Goal: Book appointment/travel/reservation

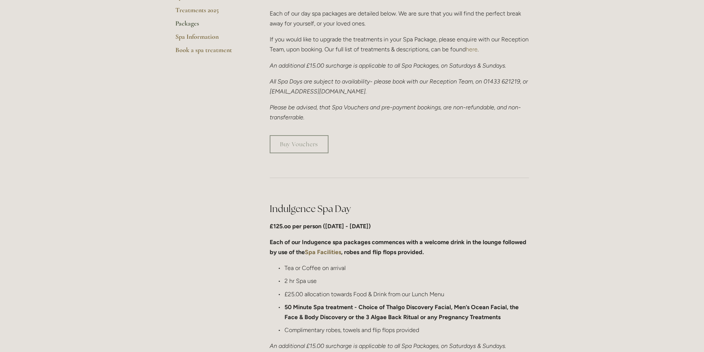
scroll to position [79, 0]
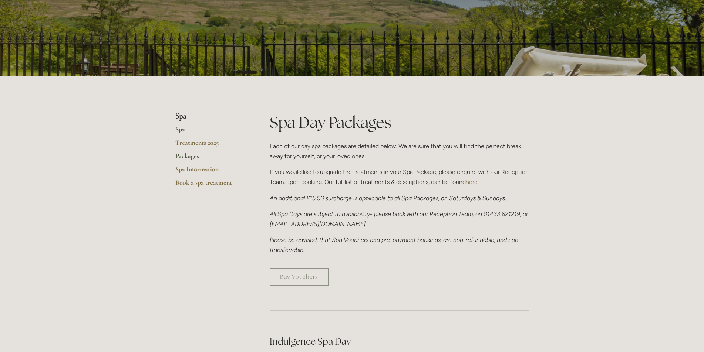
click at [183, 130] on link "Spa" at bounding box center [210, 131] width 71 height 13
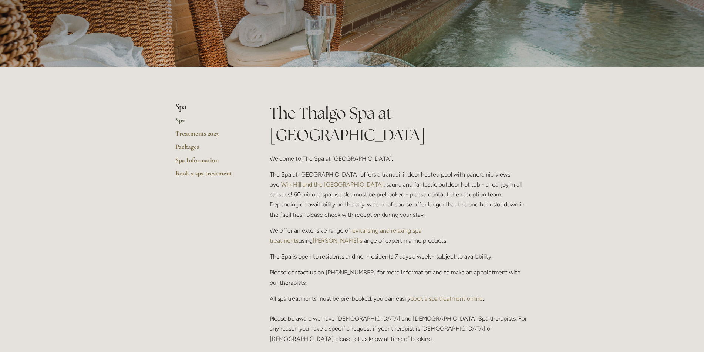
scroll to position [88, 0]
click at [192, 148] on link "Packages" at bounding box center [210, 149] width 71 height 13
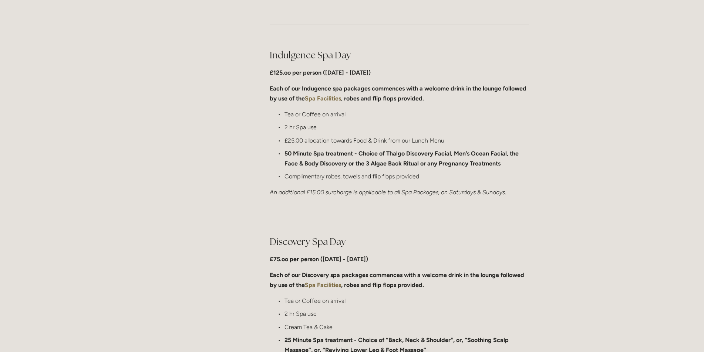
scroll to position [334, 0]
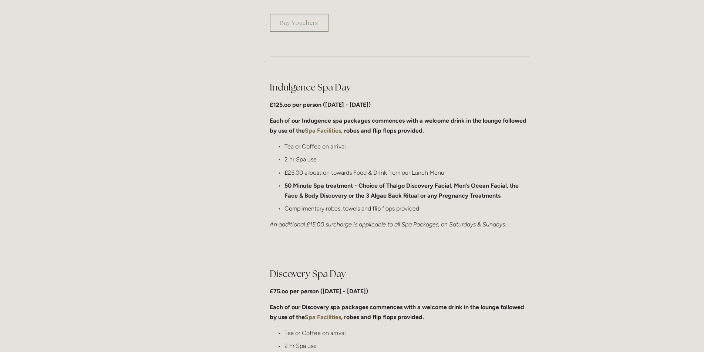
click at [472, 181] on p "50 Minute Spa treatment - Choice of Thalgo Discovery Facial, Men’s Ocean Facial…" at bounding box center [406, 191] width 244 height 20
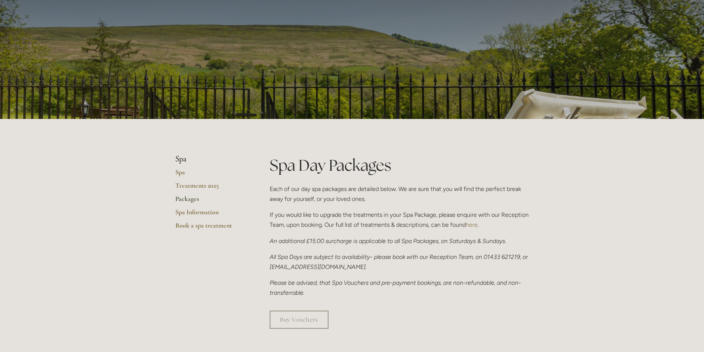
scroll to position [0, 0]
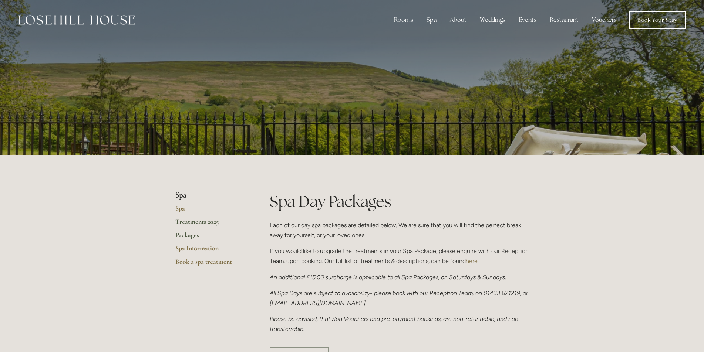
click at [208, 220] on link "Treatments 2025" at bounding box center [210, 224] width 71 height 13
